Goal: Subscribe to service/newsletter

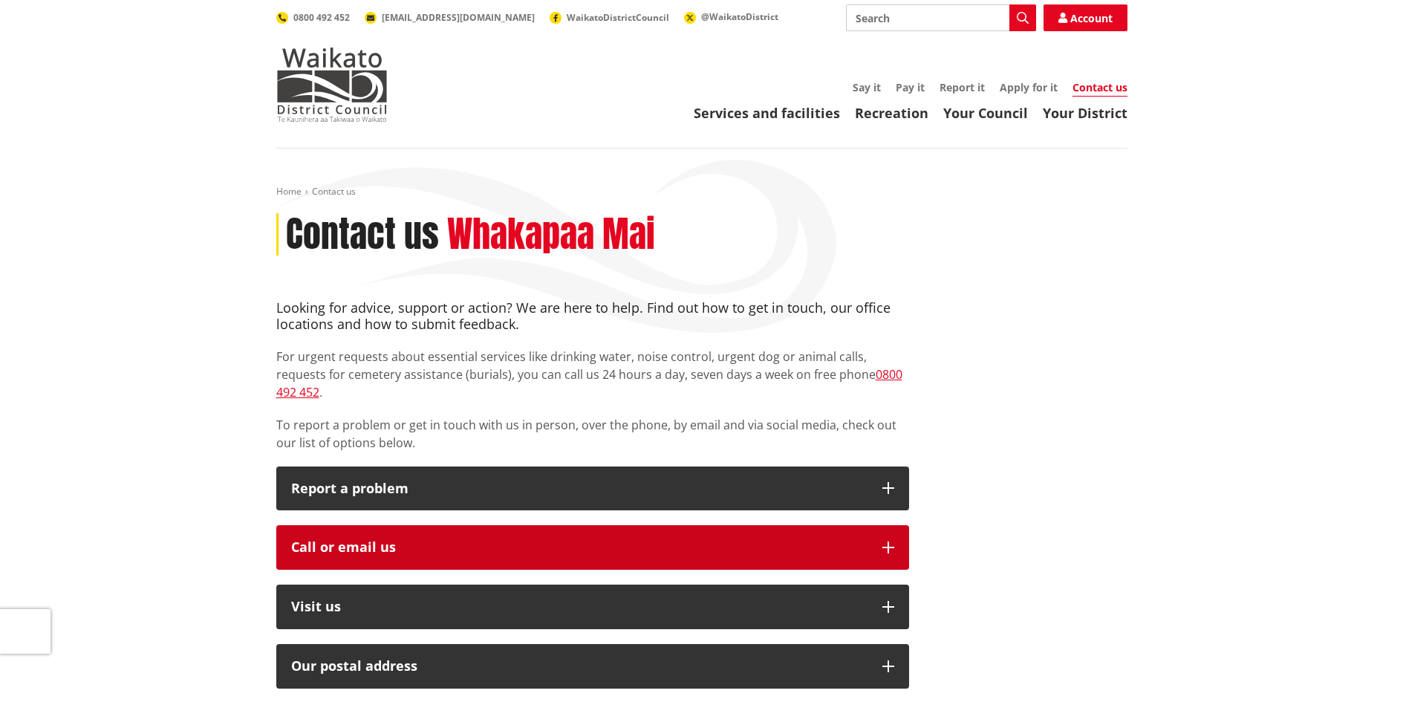
click at [444, 540] on div "Call or email us" at bounding box center [579, 547] width 576 height 15
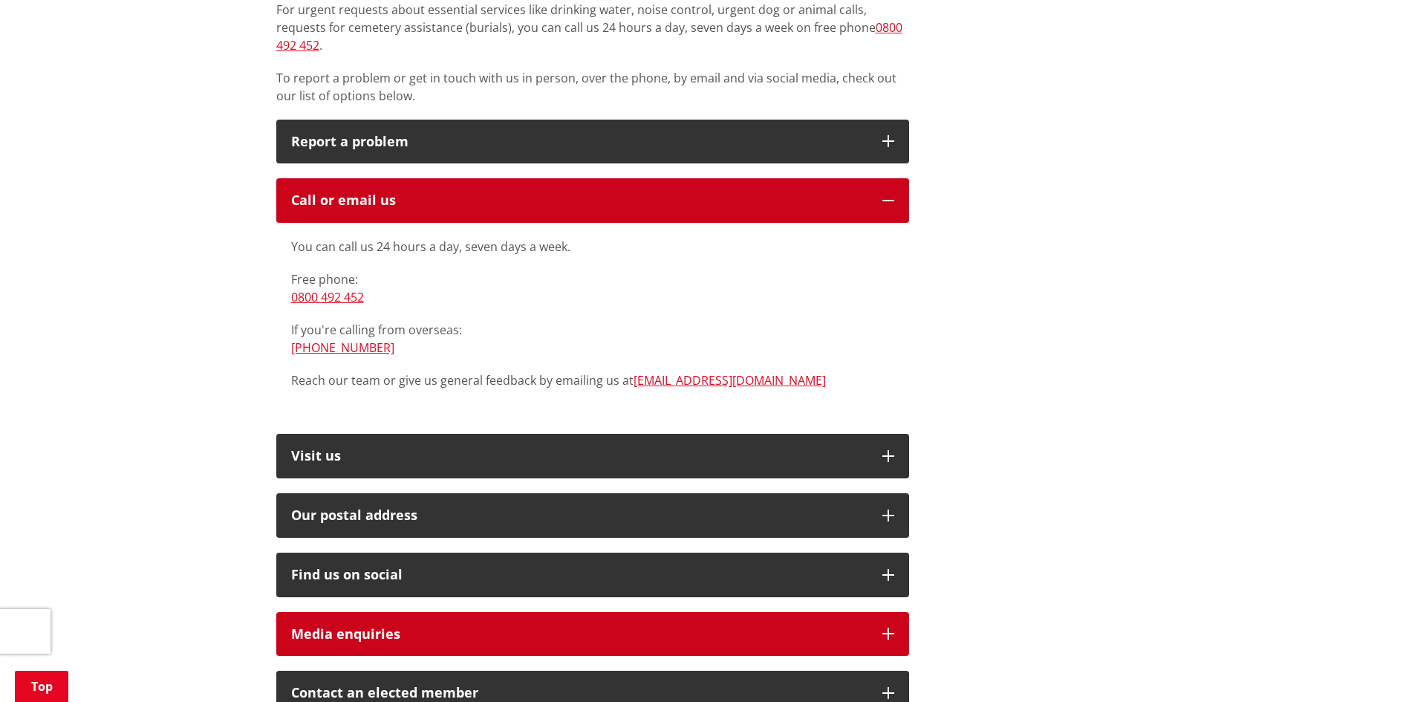
scroll to position [371, 0]
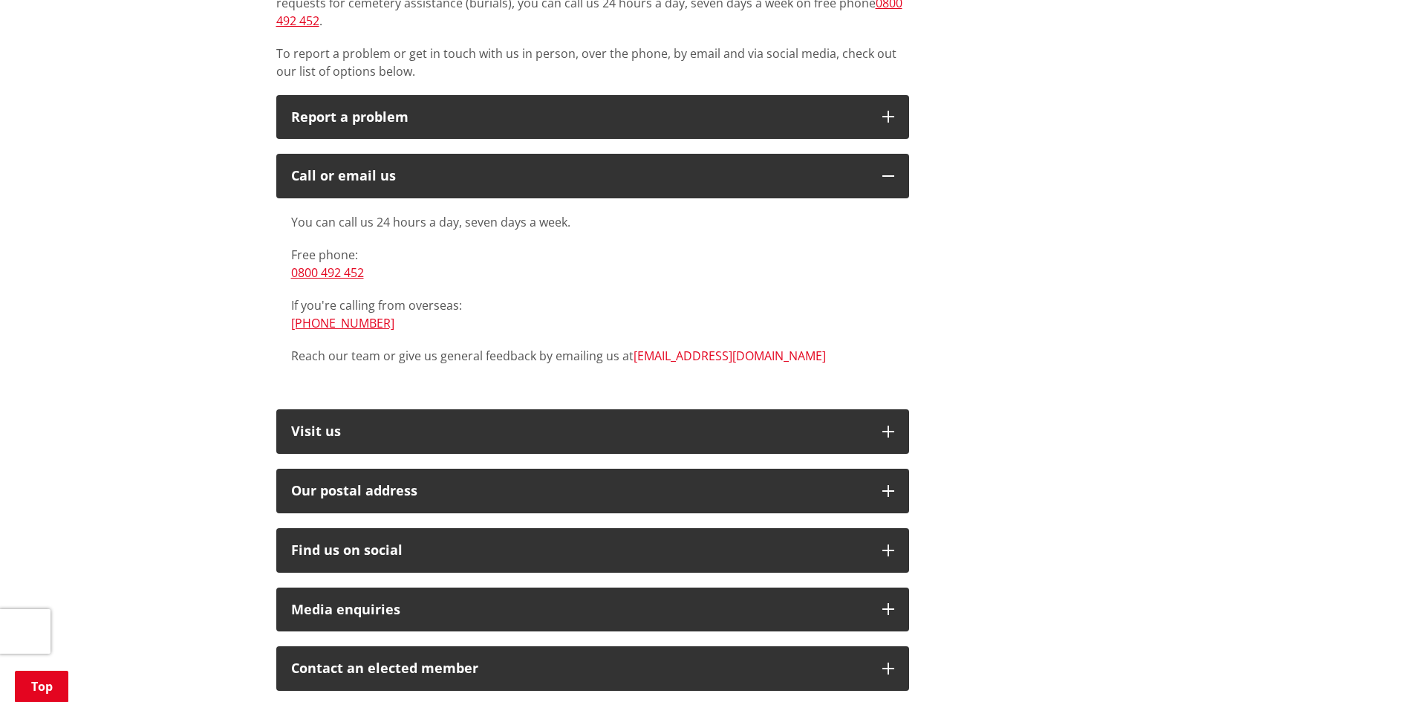
click at [670, 348] on link "[EMAIL_ADDRESS][DOMAIN_NAME]" at bounding box center [730, 356] width 192 height 16
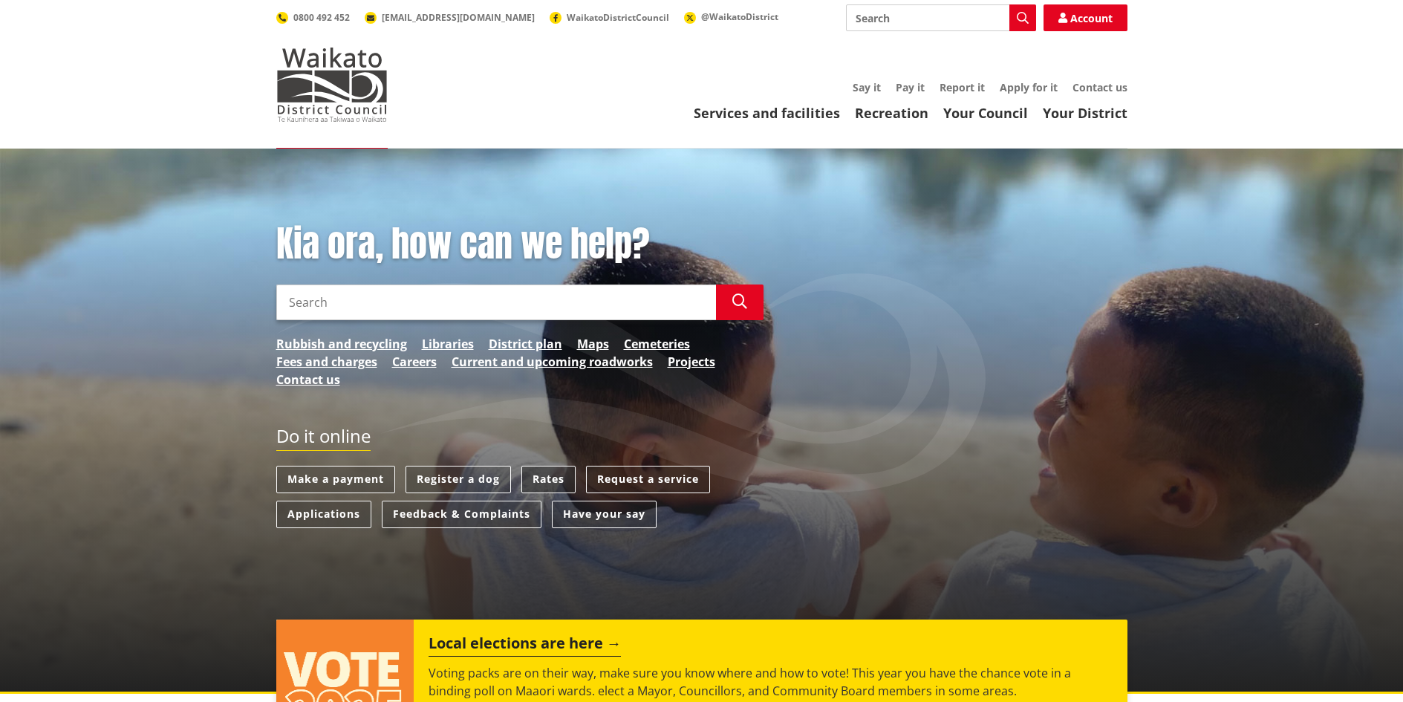
click at [548, 478] on link "Rates" at bounding box center [548, 479] width 54 height 27
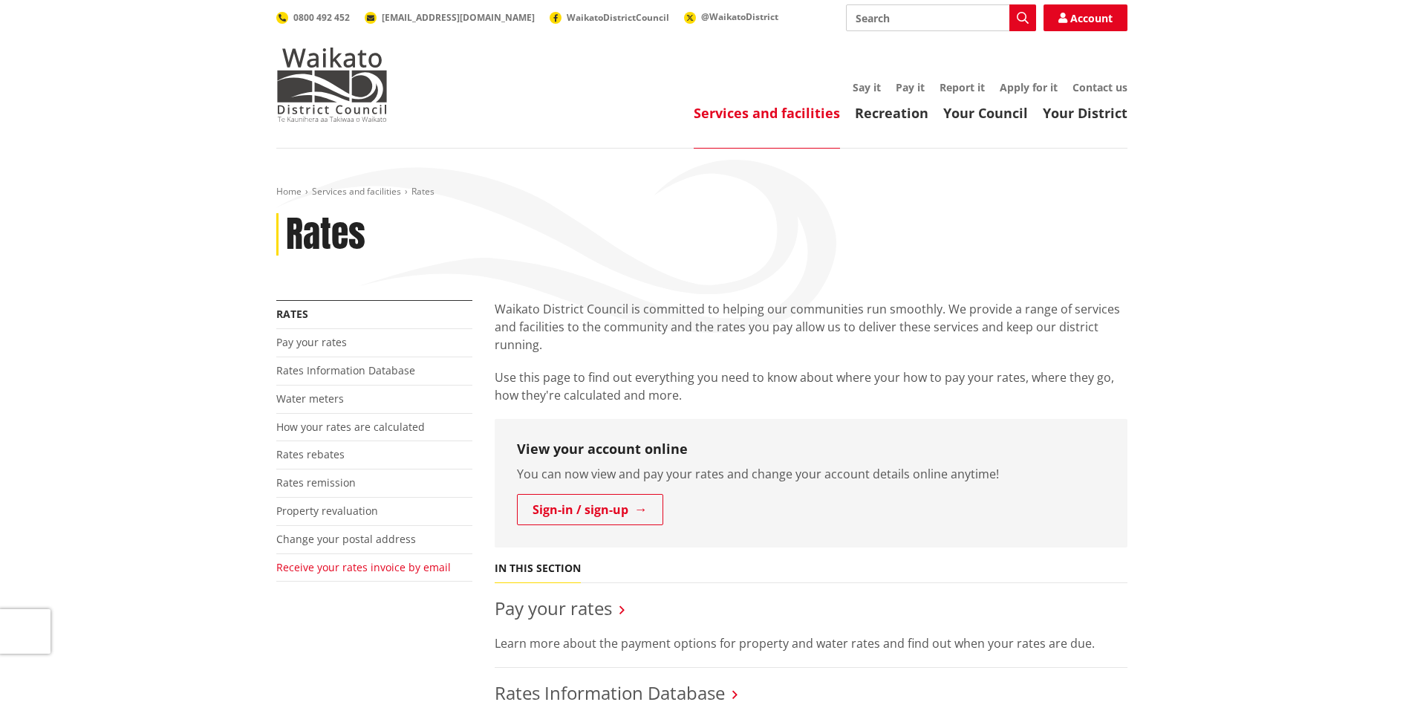
click at [351, 572] on link "Receive your rates invoice by email" at bounding box center [363, 567] width 175 height 14
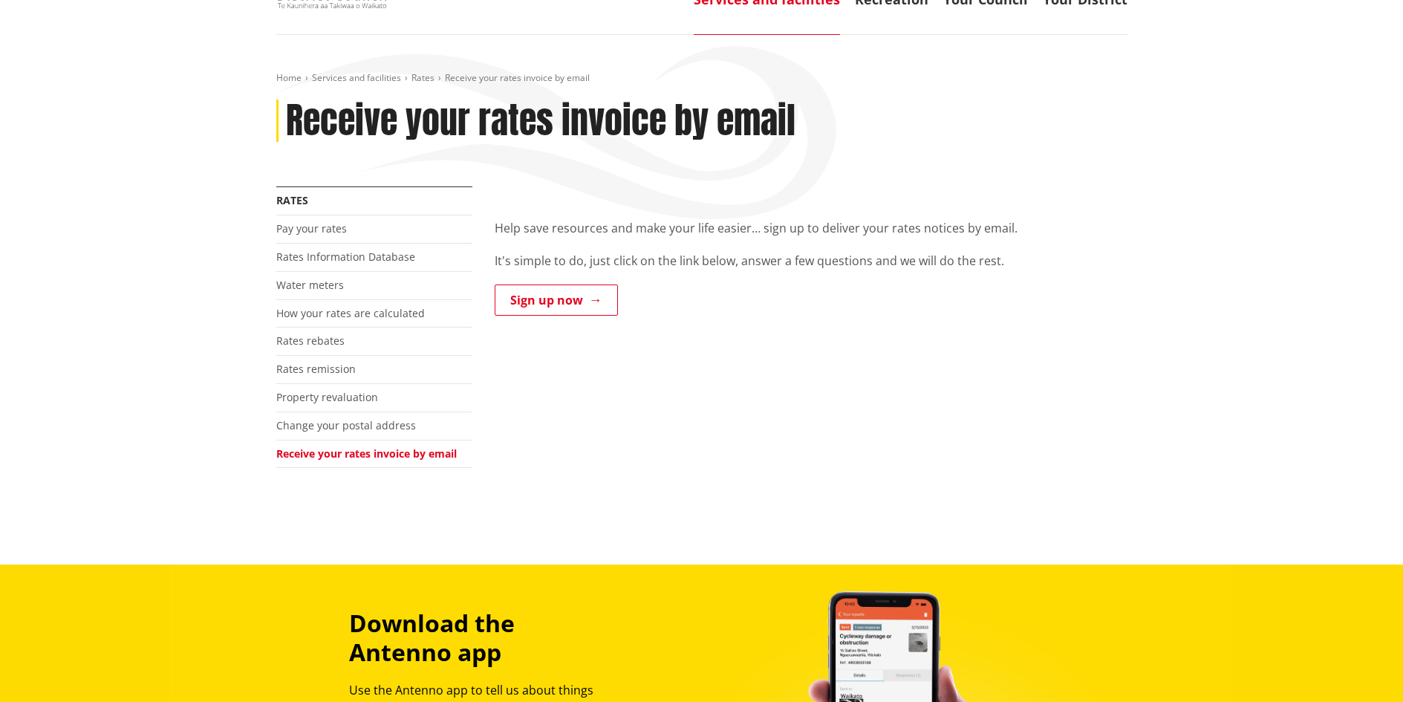
scroll to position [149, 0]
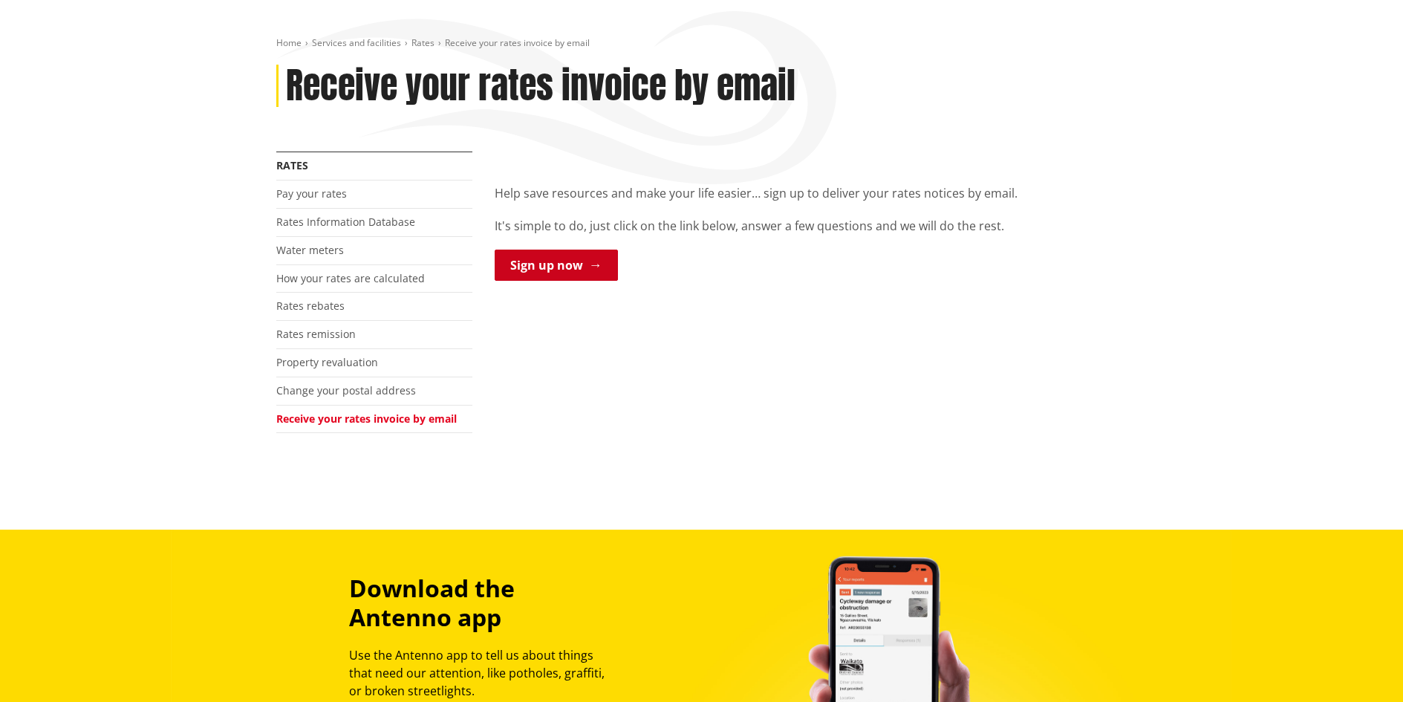
click at [563, 268] on link "Sign up now" at bounding box center [556, 265] width 123 height 31
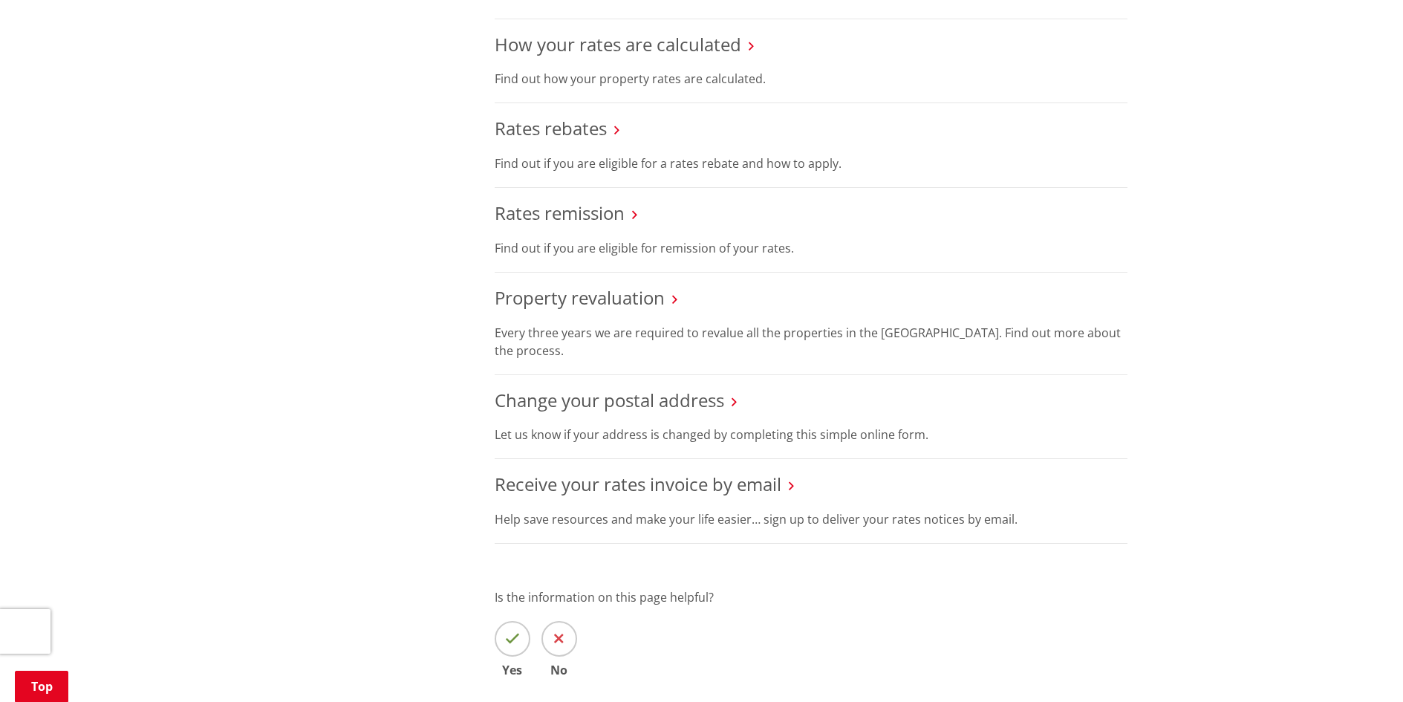
scroll to position [817, 0]
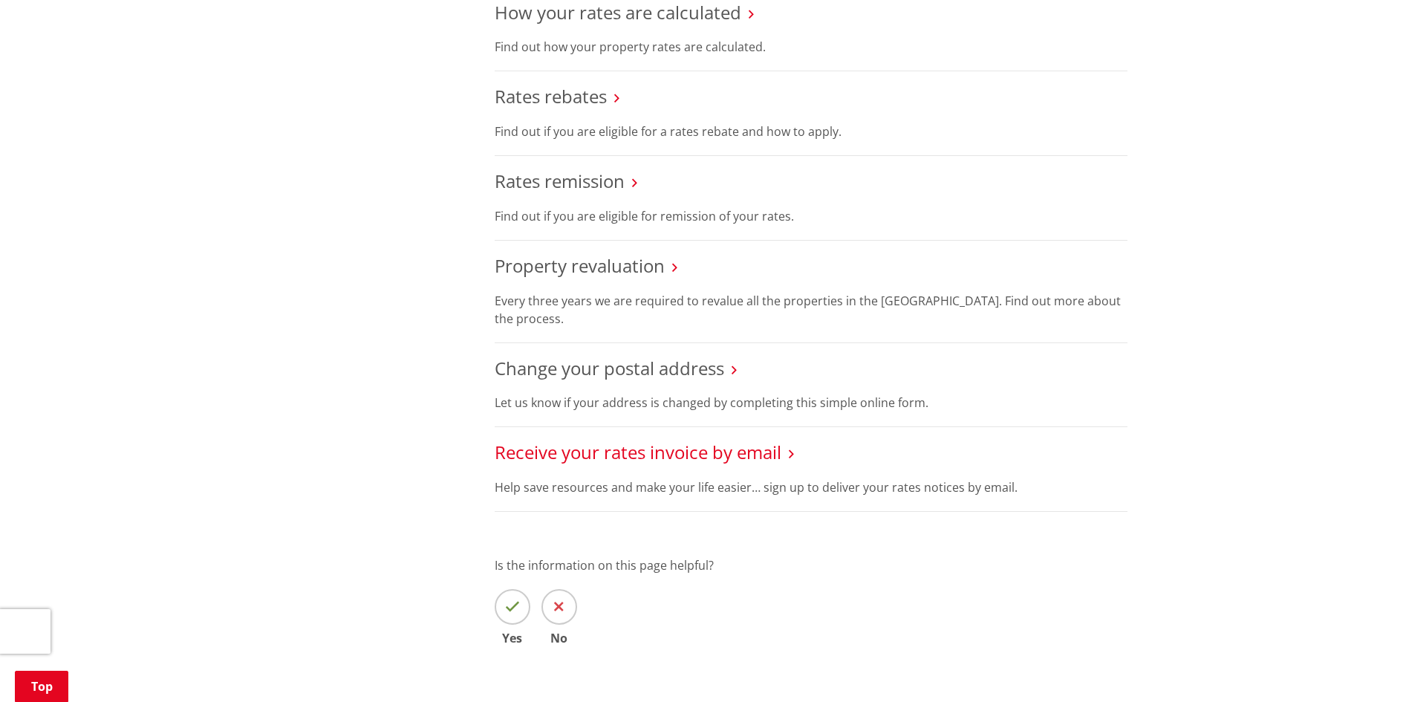
click at [686, 455] on link "Receive your rates invoice by email" at bounding box center [638, 452] width 287 height 25
